Goal: Task Accomplishment & Management: Manage account settings

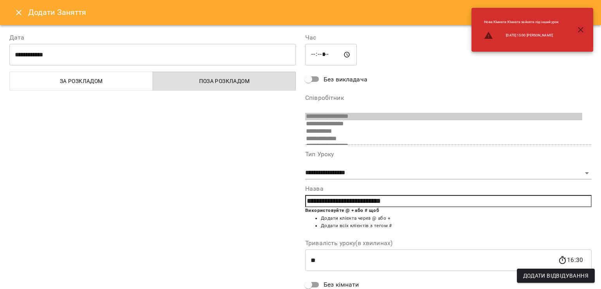
select select "**********"
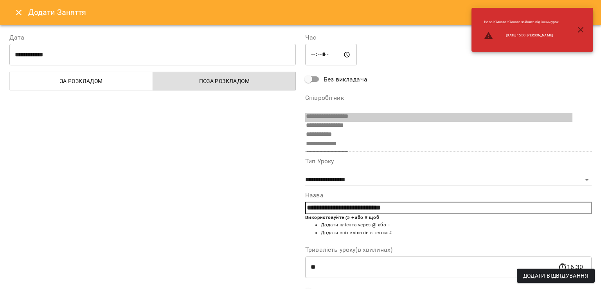
scroll to position [260, 0]
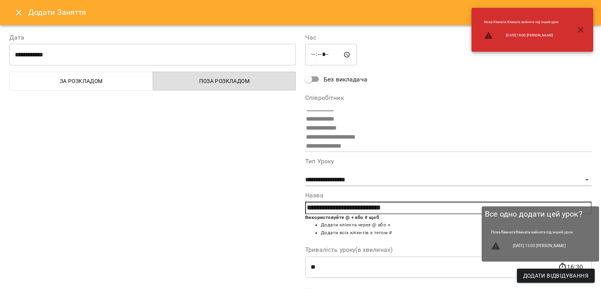
click at [531, 277] on span "Додати Відвідування" at bounding box center [555, 275] width 65 height 9
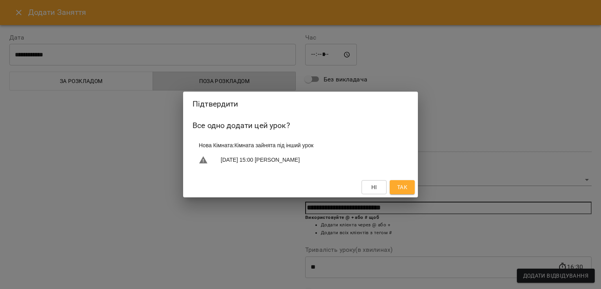
click at [403, 188] on span "Так" at bounding box center [402, 186] width 10 height 9
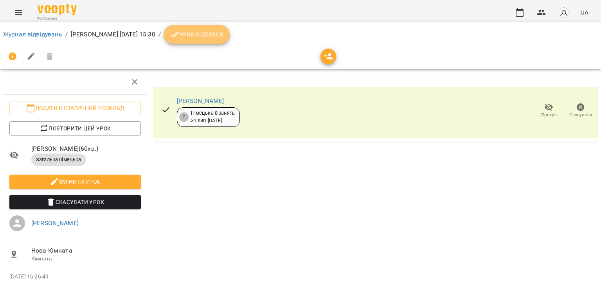
click at [223, 31] on span "Урок відбувся" at bounding box center [196, 34] width 53 height 9
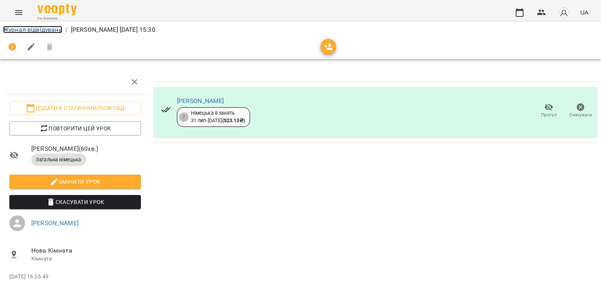
click at [41, 28] on link "Журнал відвідувань" at bounding box center [32, 29] width 59 height 7
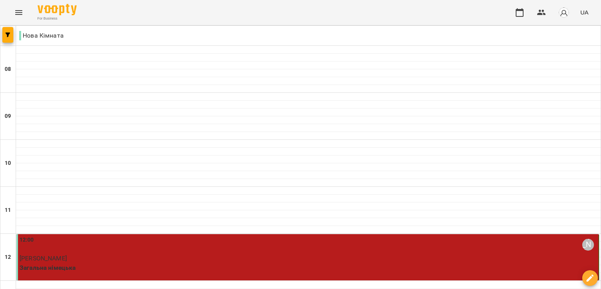
scroll to position [195, 0]
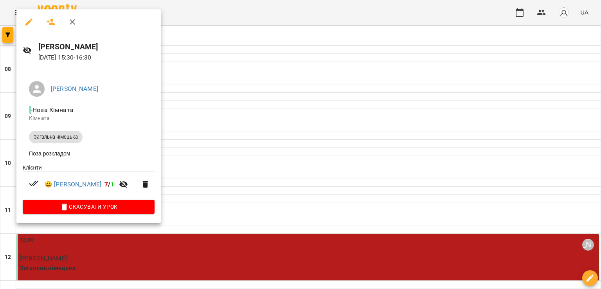
click at [454, 214] on div at bounding box center [300, 144] width 601 height 289
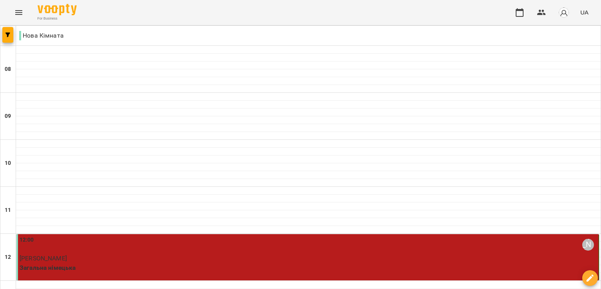
scroll to position [348, 0]
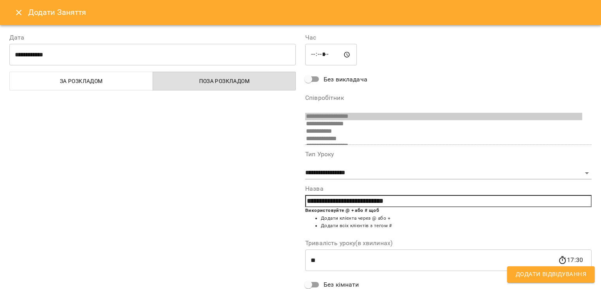
select select "**********"
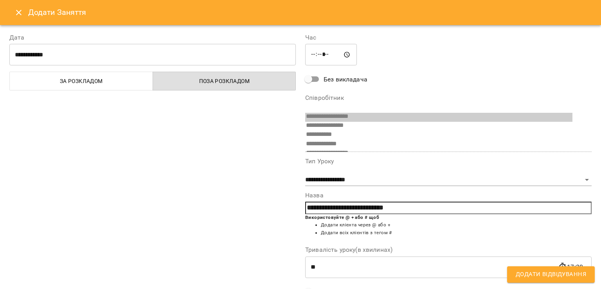
scroll to position [260, 0]
